Goal: Transaction & Acquisition: Purchase product/service

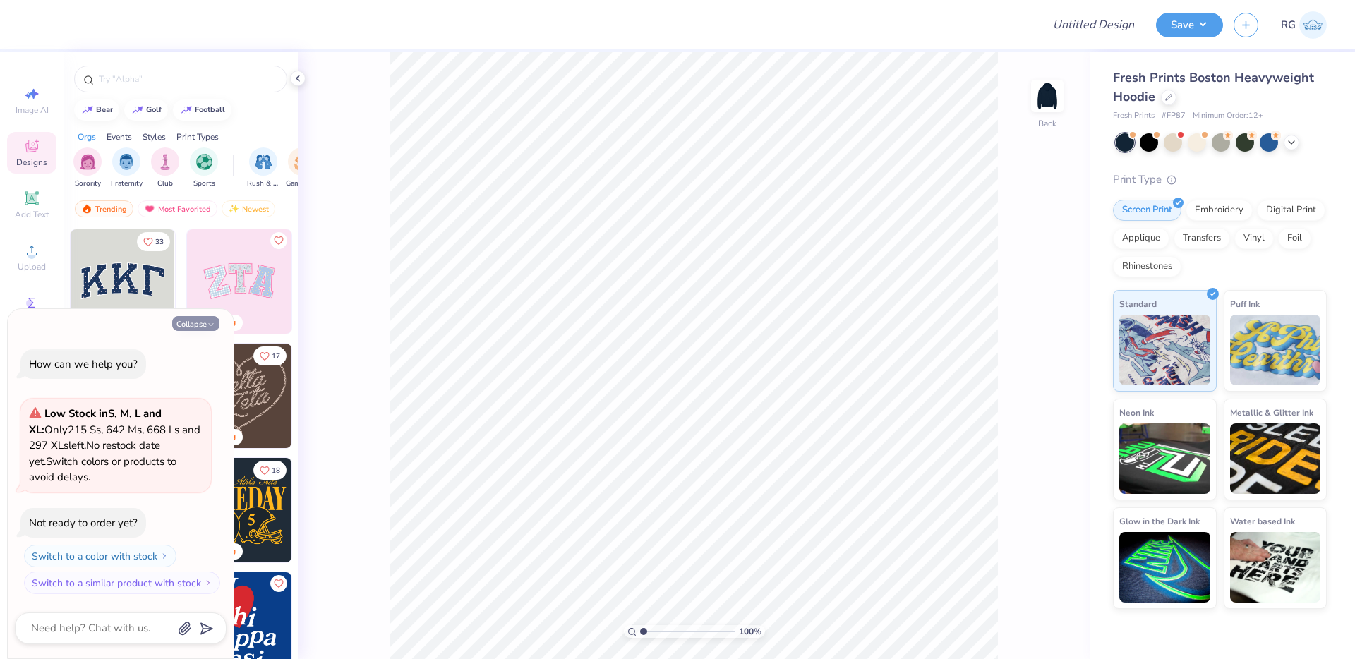
click at [179, 321] on button "Collapse" at bounding box center [195, 323] width 47 height 15
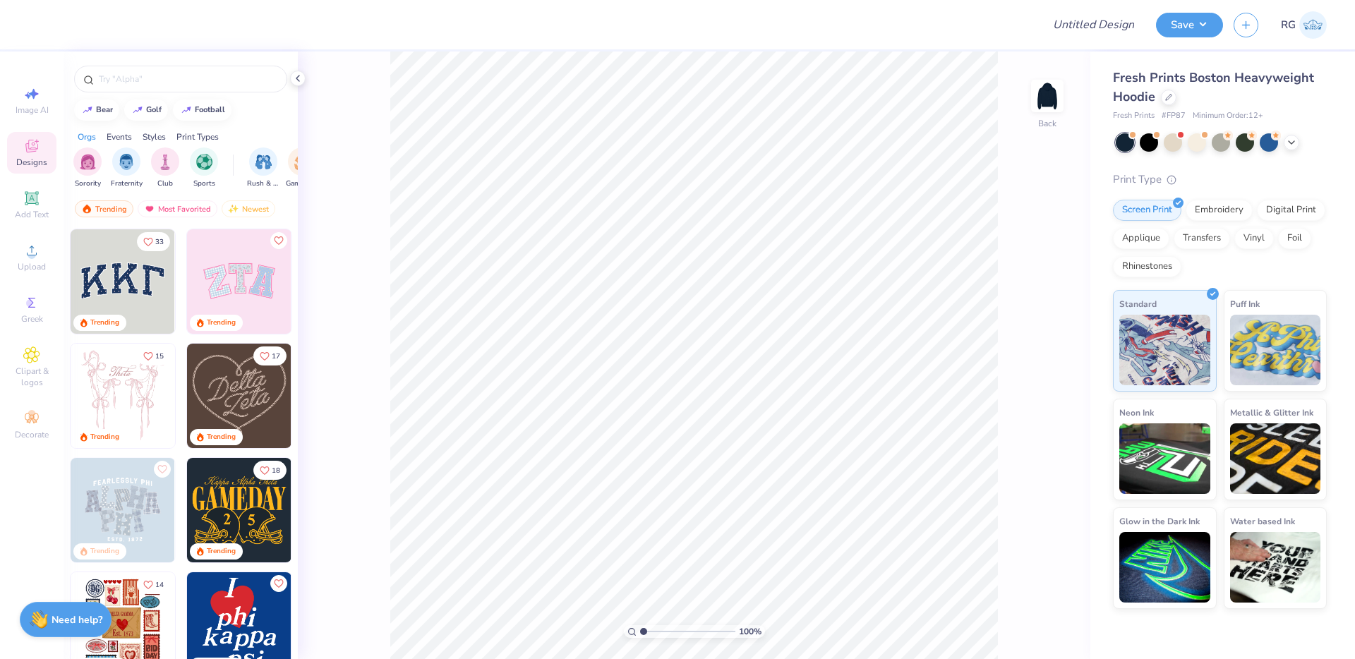
click at [56, 623] on strong "Need help?" at bounding box center [77, 619] width 51 height 13
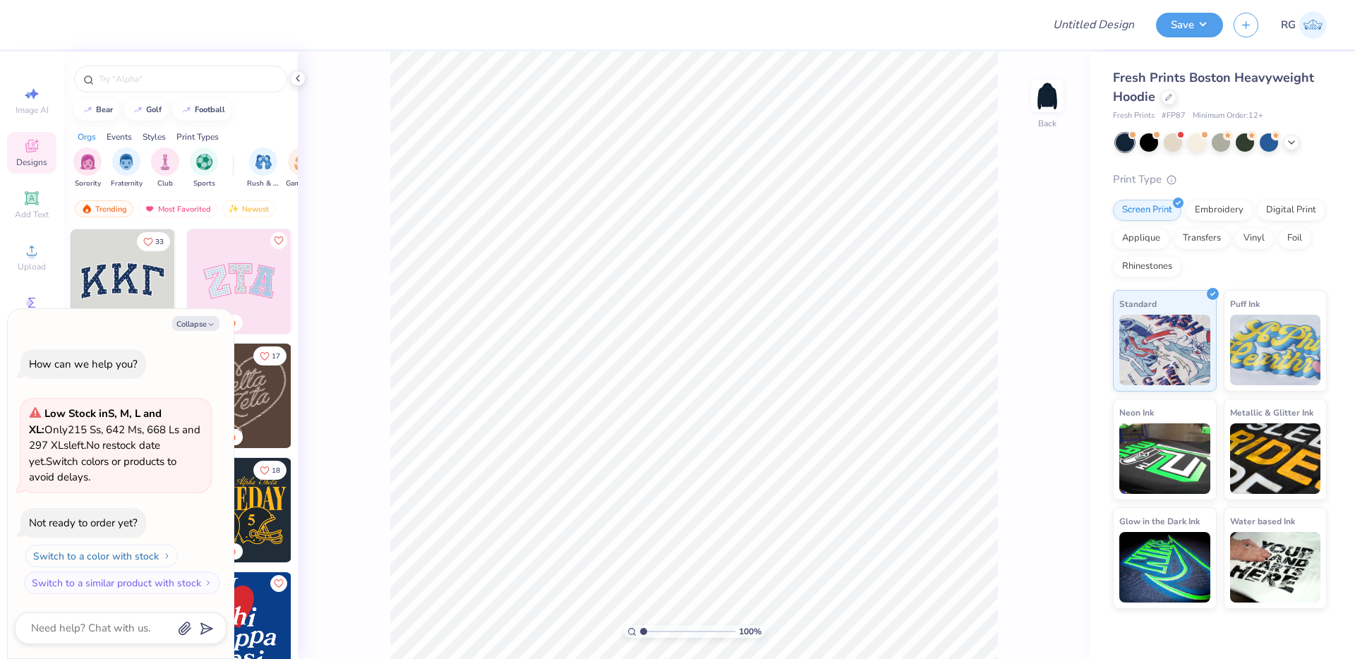
click at [63, 553] on button "Switch to a color with stock" at bounding box center [101, 556] width 152 height 23
type textarea "x"
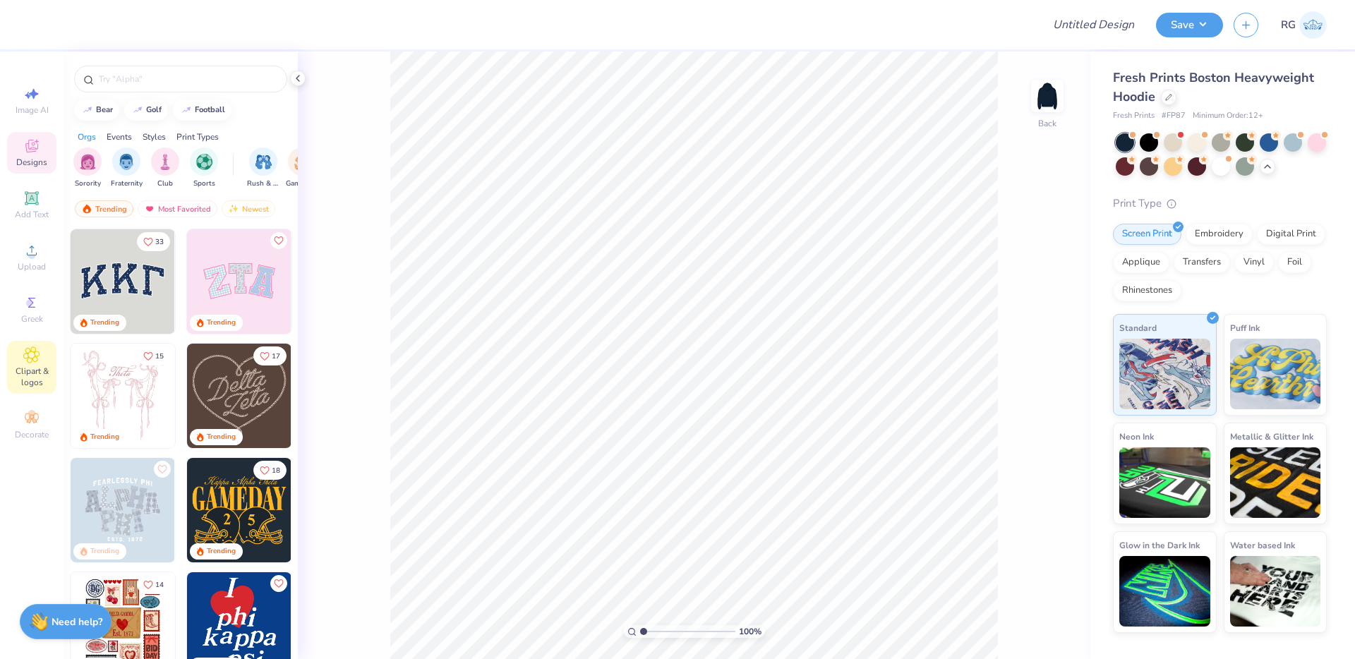
click at [25, 361] on icon at bounding box center [31, 355] width 16 height 17
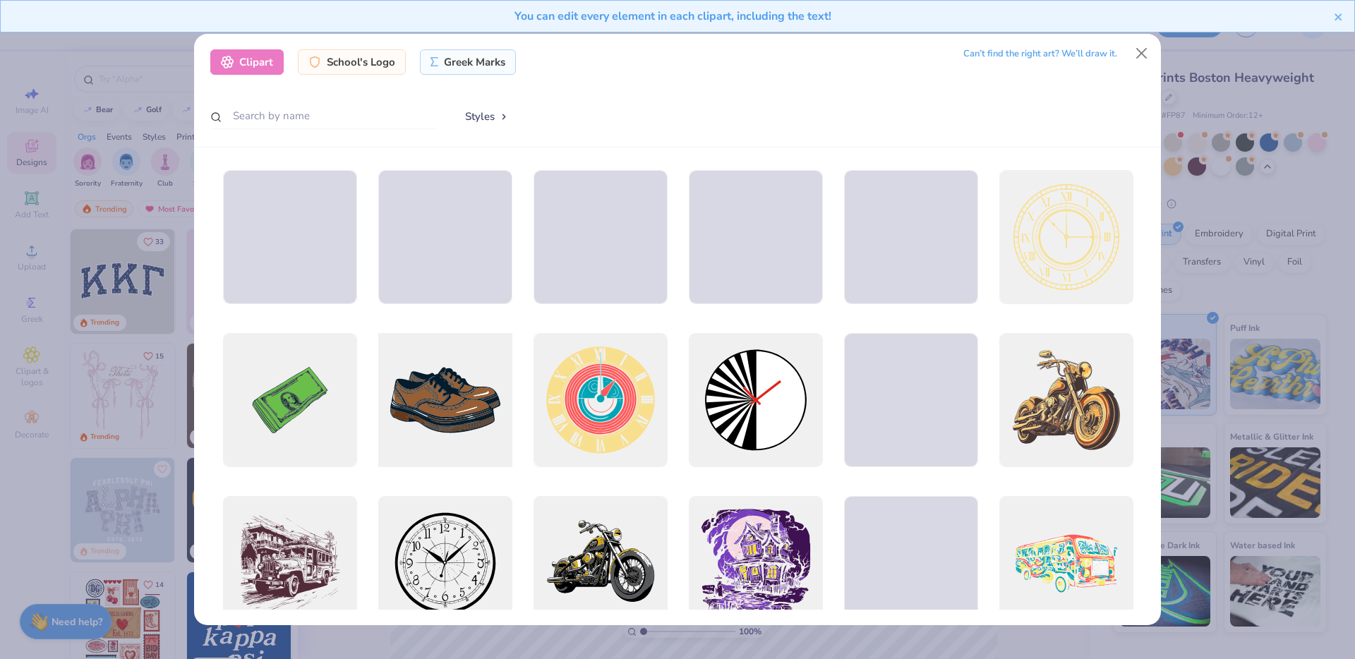
click at [457, 395] on div at bounding box center [445, 401] width 148 height 148
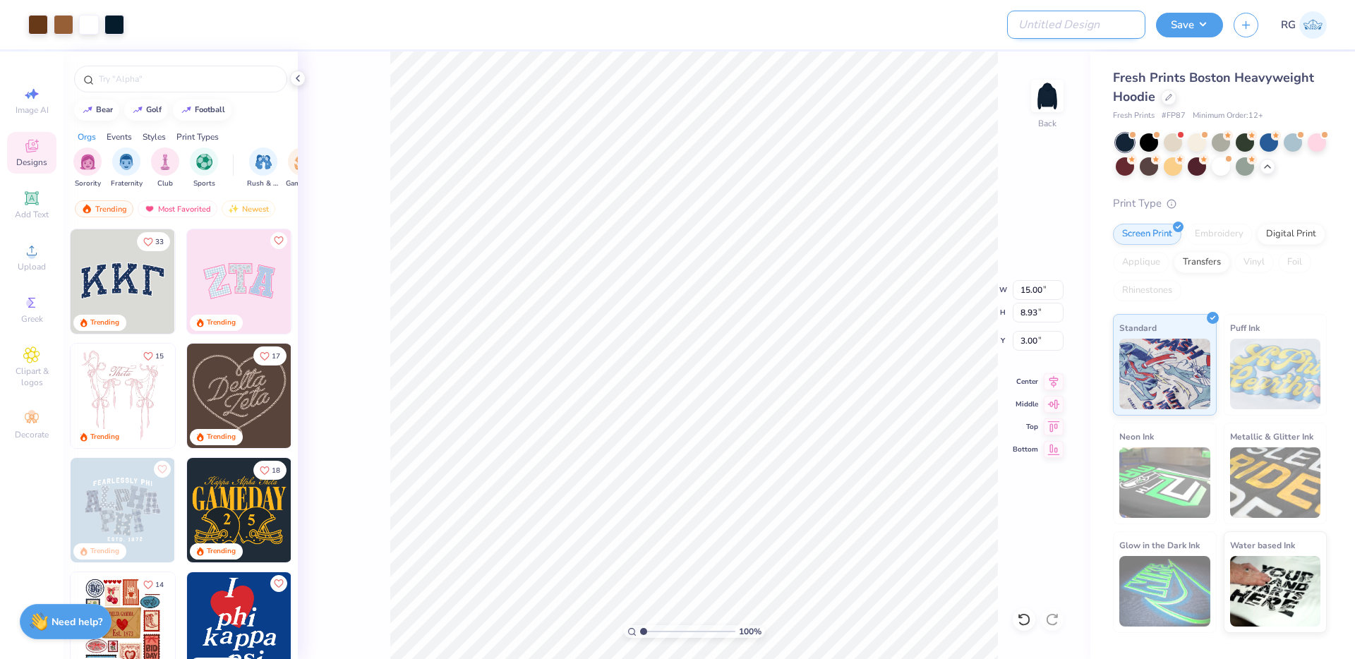
click at [1092, 31] on input "Design Title" at bounding box center [1076, 25] width 138 height 28
type input "Test Test Please Ignore"
click at [1210, 30] on button "Save" at bounding box center [1189, 23] width 67 height 25
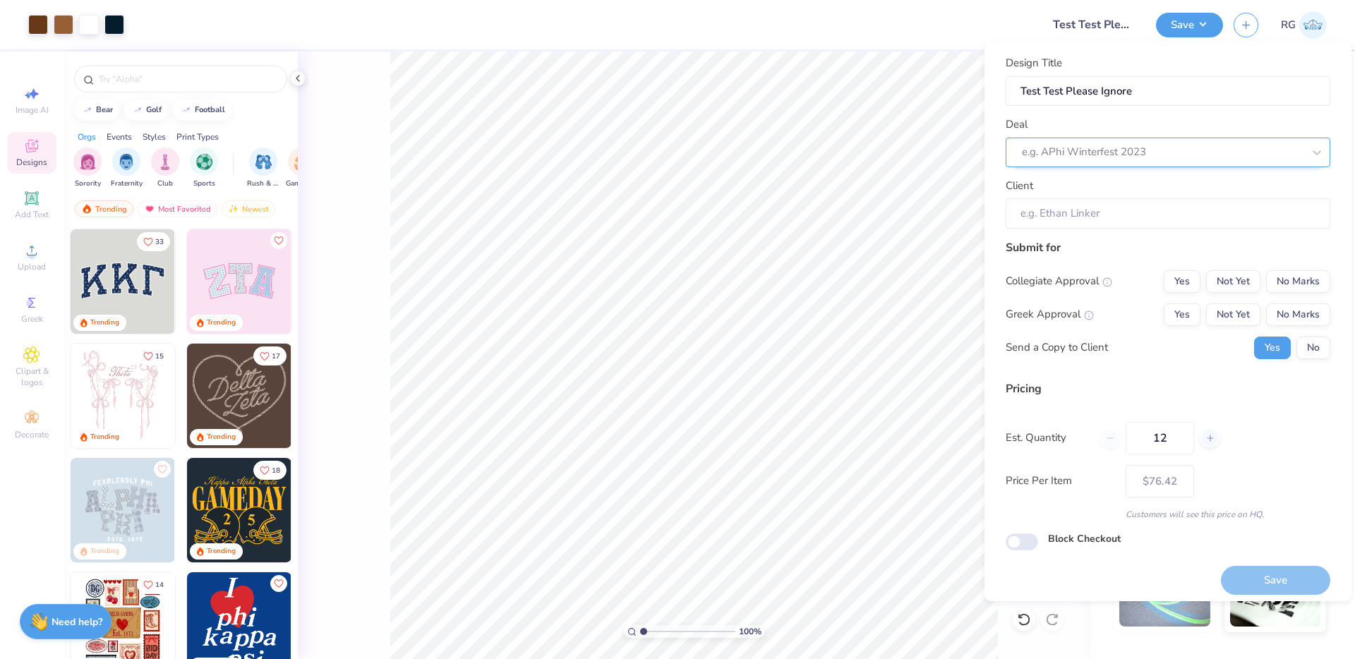
click at [1139, 147] on div at bounding box center [1162, 152] width 281 height 19
click at [1111, 196] on div "Khushi test - Khushi Test" at bounding box center [1168, 190] width 313 height 23
type input "khushi t"
type input "Khushi Test"
click at [1295, 280] on button "No Marks" at bounding box center [1299, 281] width 64 height 23
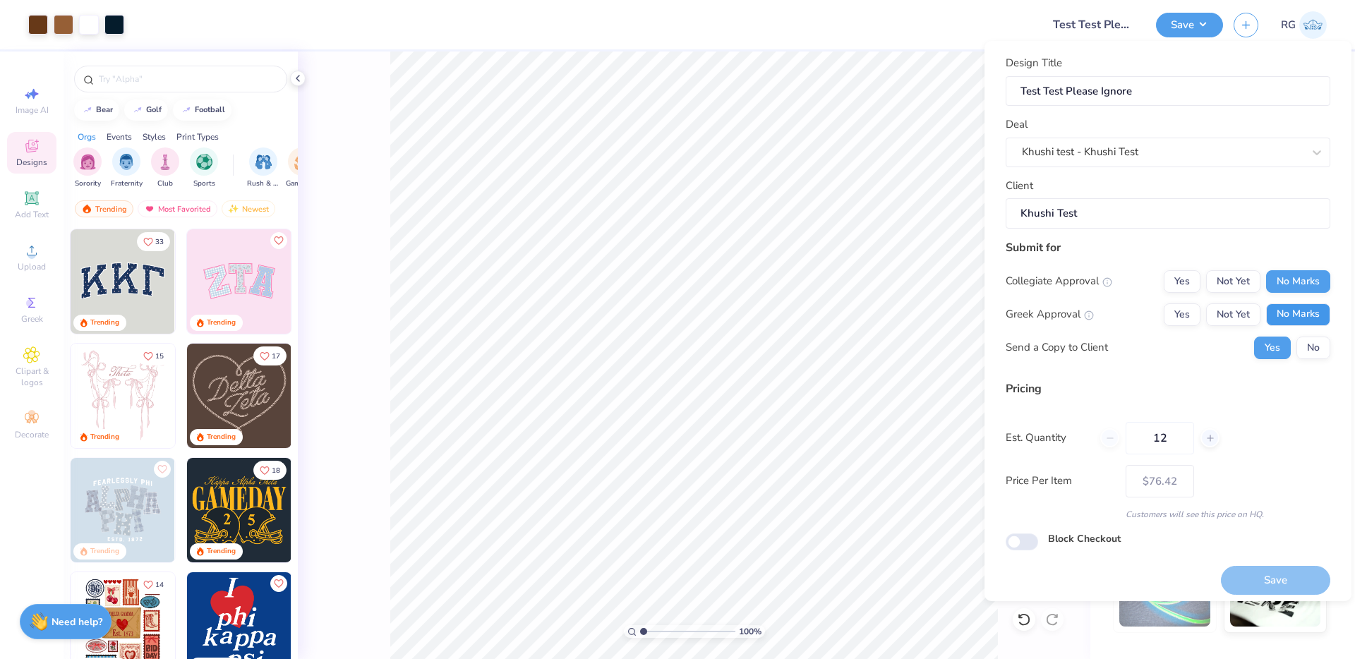
click at [1295, 306] on button "No Marks" at bounding box center [1299, 315] width 64 height 23
click at [1301, 351] on button "No" at bounding box center [1314, 348] width 34 height 23
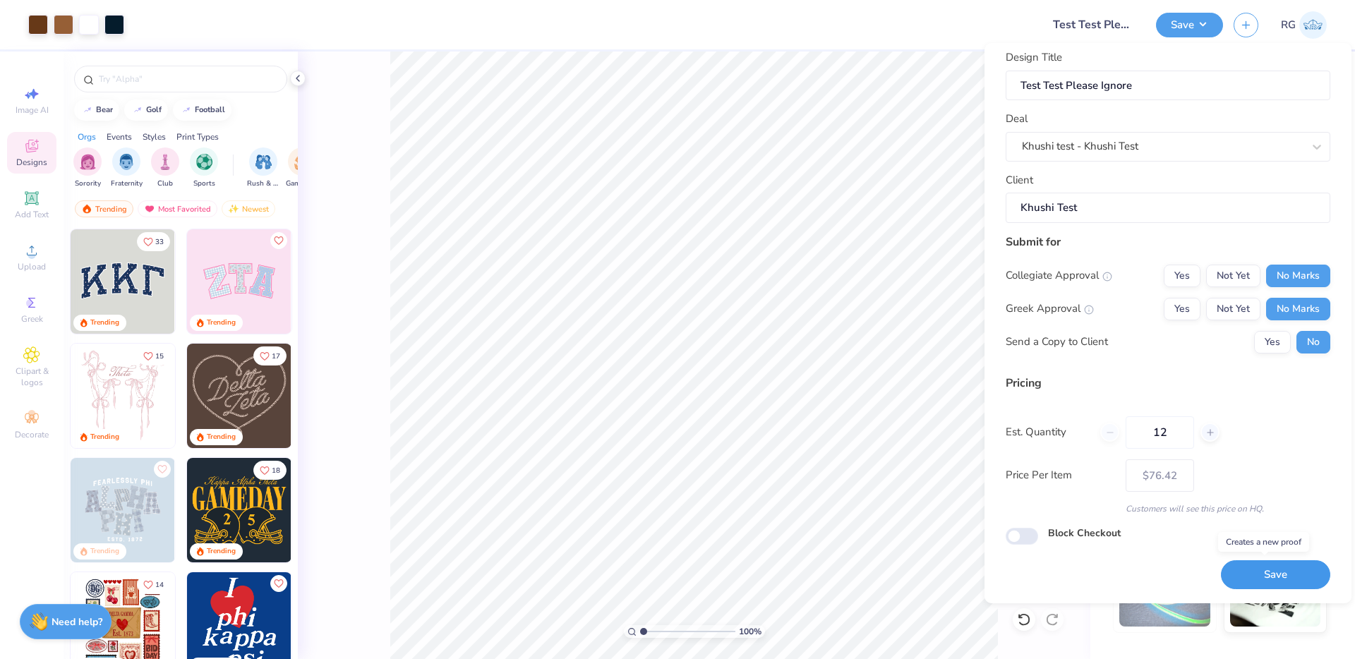
click at [1252, 575] on button "Save" at bounding box center [1275, 575] width 109 height 29
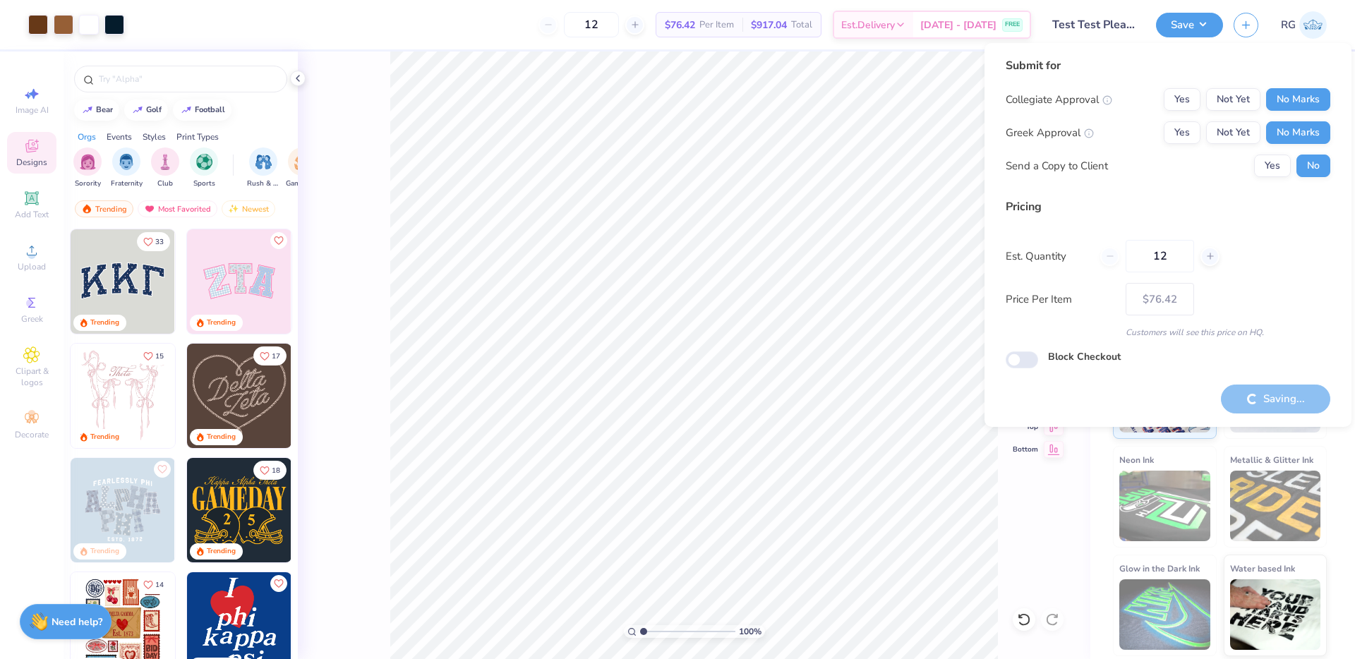
type input "– –"
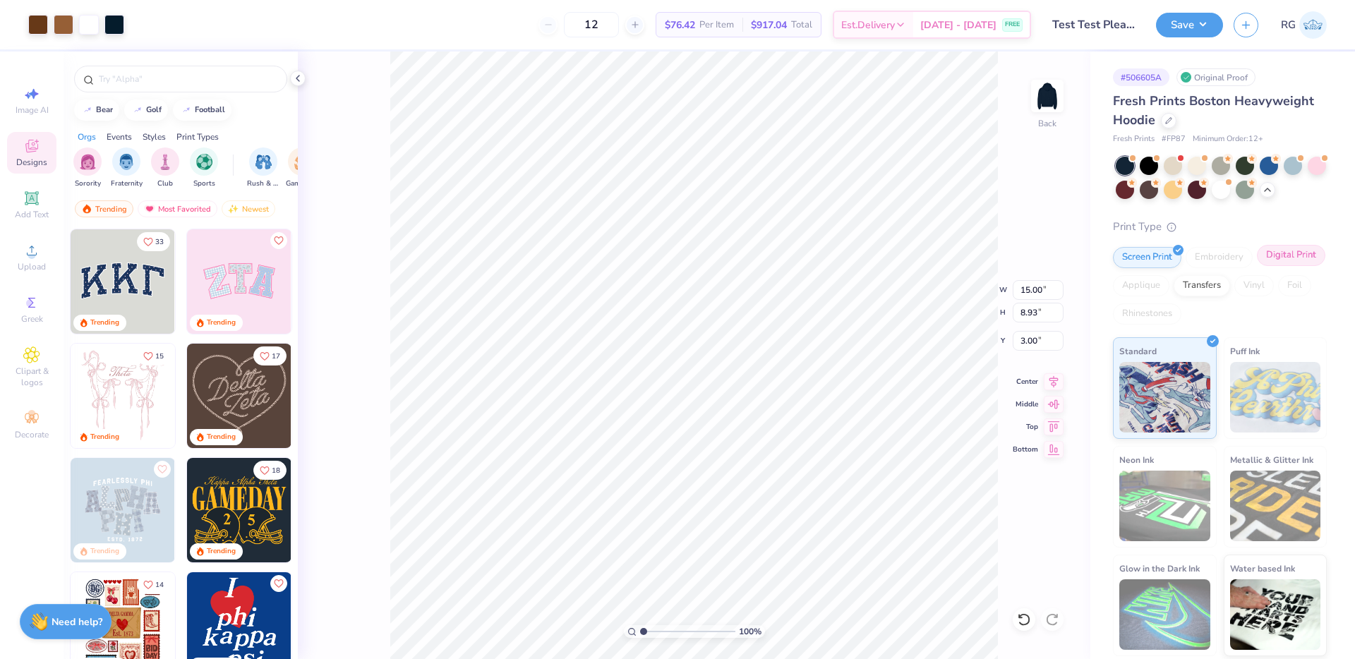
click at [1294, 255] on div "Digital Print" at bounding box center [1291, 255] width 68 height 21
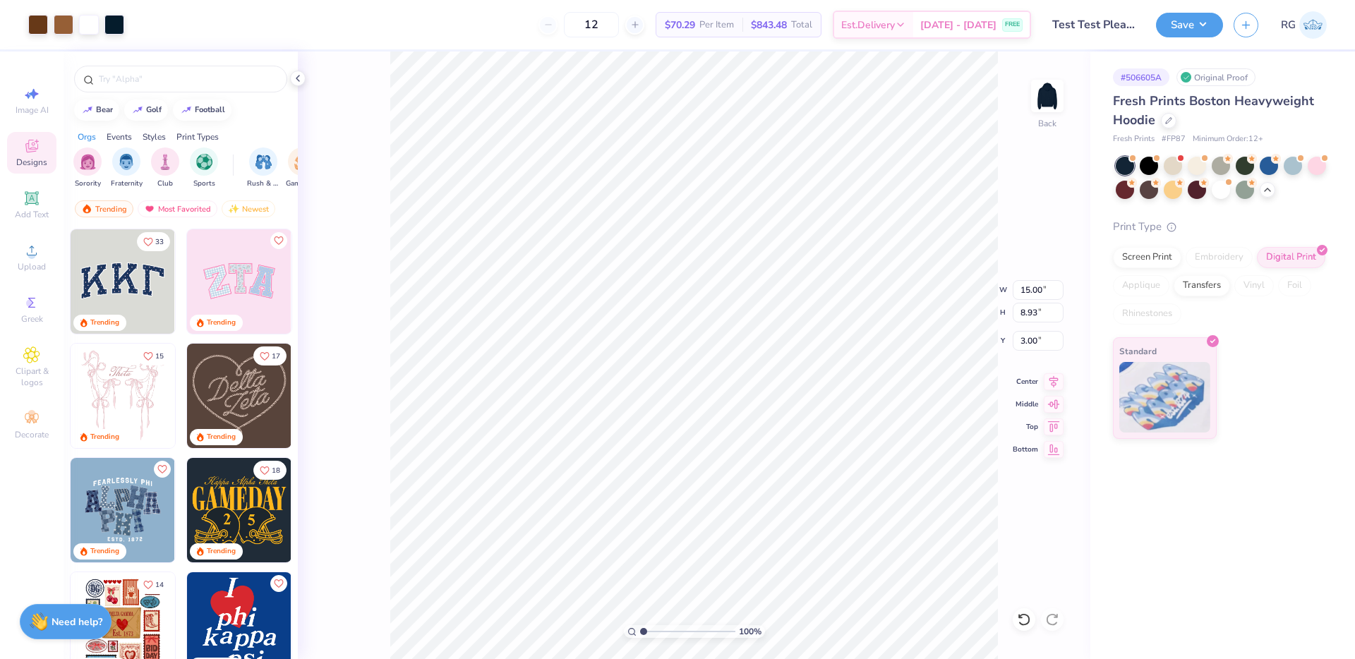
click at [664, 25] on div "12 $70.29 Per Item $843.48 Total Est. Delivery [DATE] - [DATE] FREE" at bounding box center [583, 24] width 897 height 49
click at [619, 28] on input "12" at bounding box center [591, 24] width 55 height 25
type input "1"
type input "20"
